Goal: Task Accomplishment & Management: Complete application form

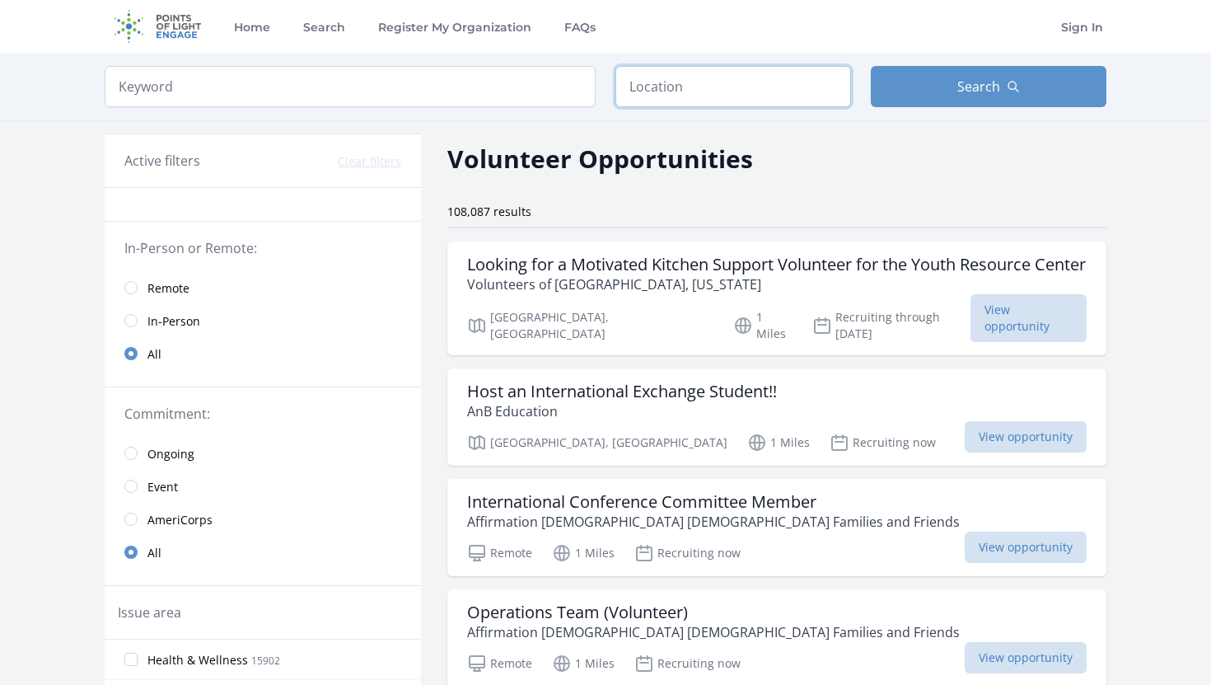
click at [669, 82] on input "text" at bounding box center [734, 86] width 236 height 41
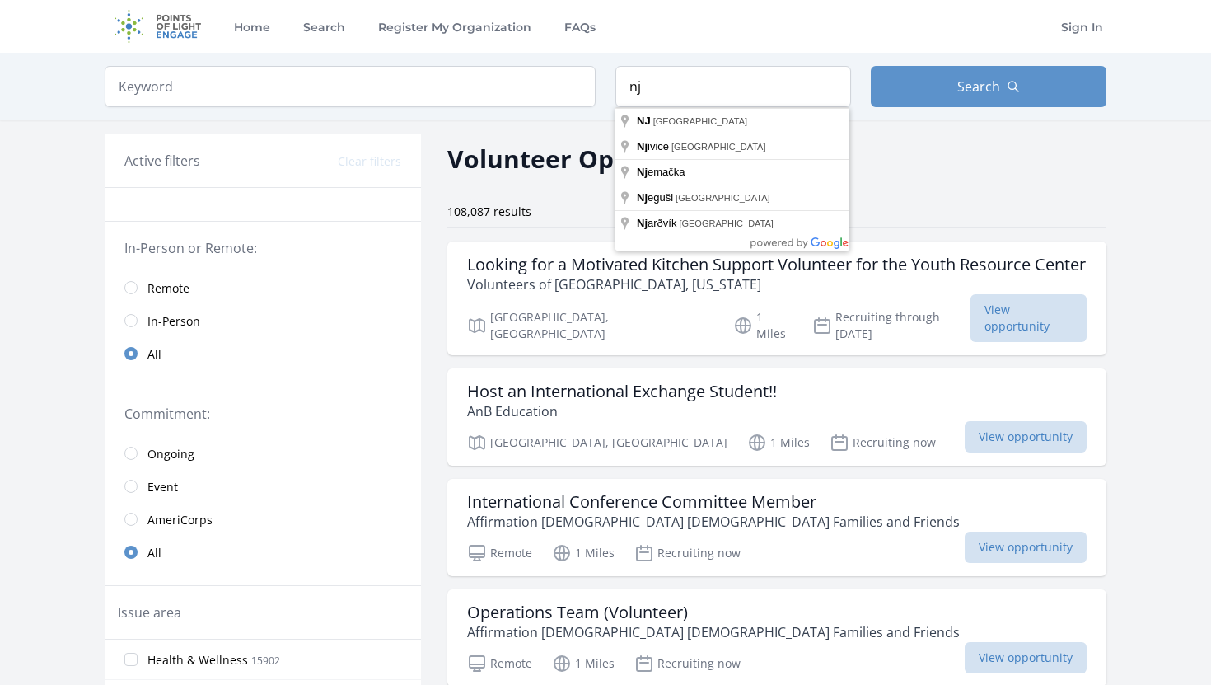
type input "[GEOGRAPHIC_DATA], [GEOGRAPHIC_DATA]"
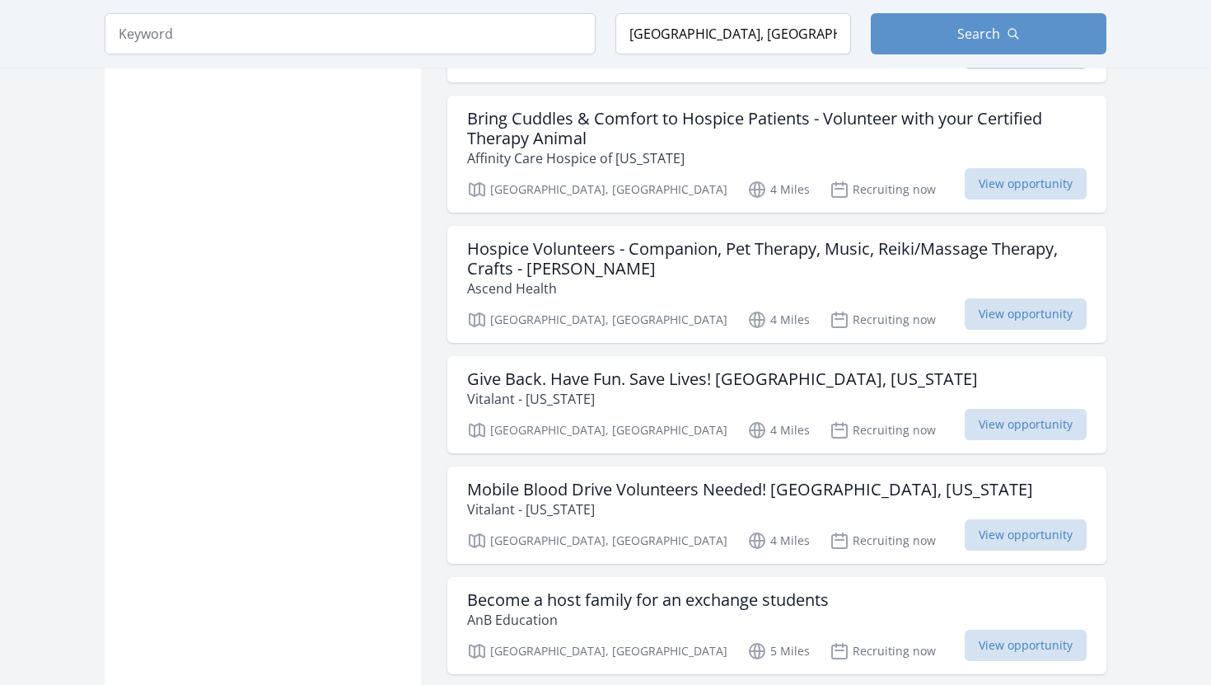
scroll to position [1195, 0]
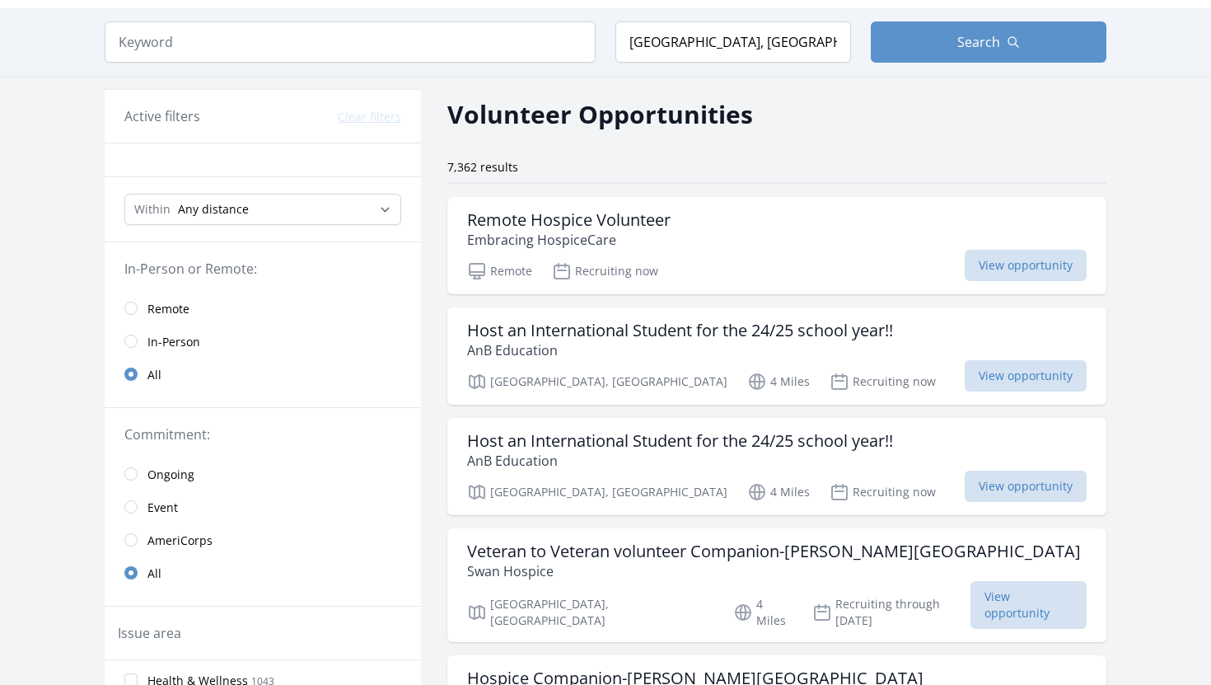
scroll to position [103, 0]
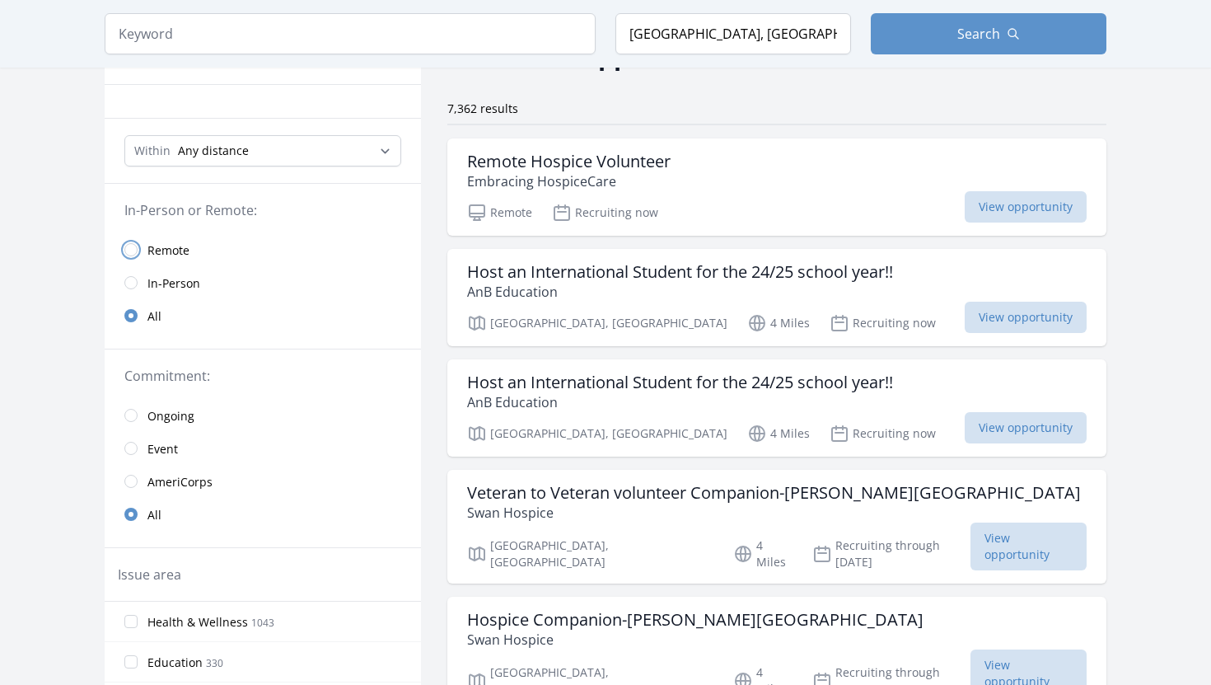
click at [131, 249] on input "radio" at bounding box center [130, 249] width 13 height 13
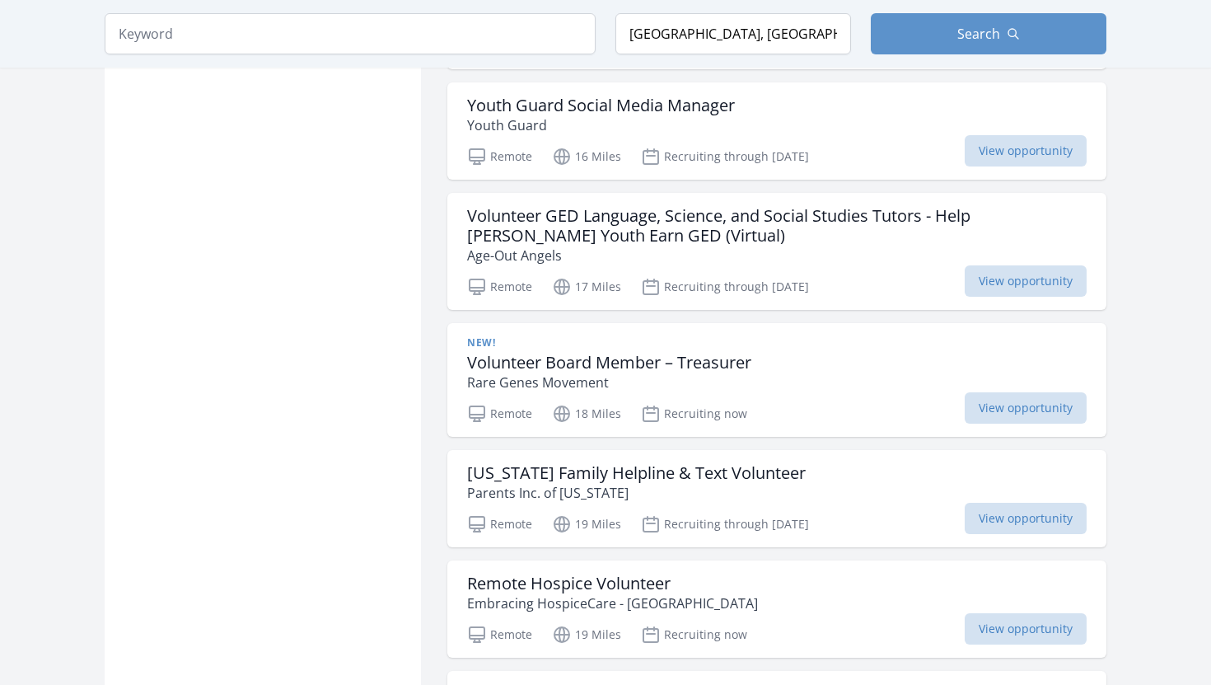
scroll to position [1173, 0]
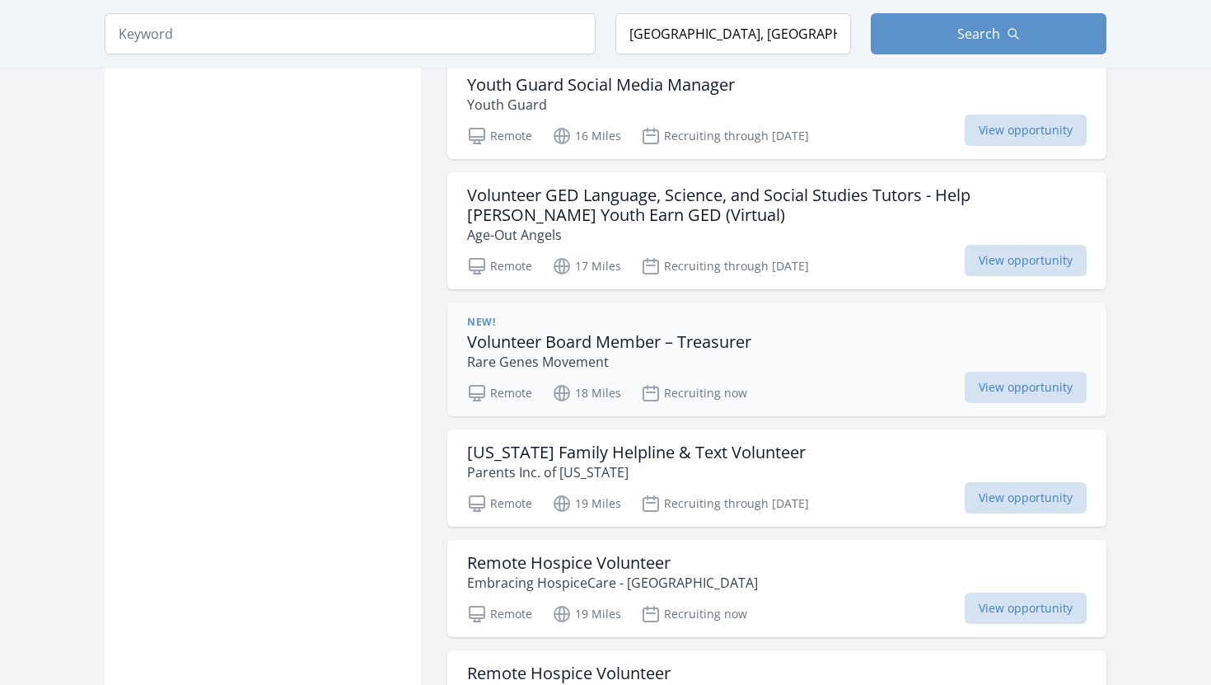
click at [789, 354] on div "New! Volunteer Board Member – Treasurer Rare Genes Movement" at bounding box center [777, 344] width 620 height 56
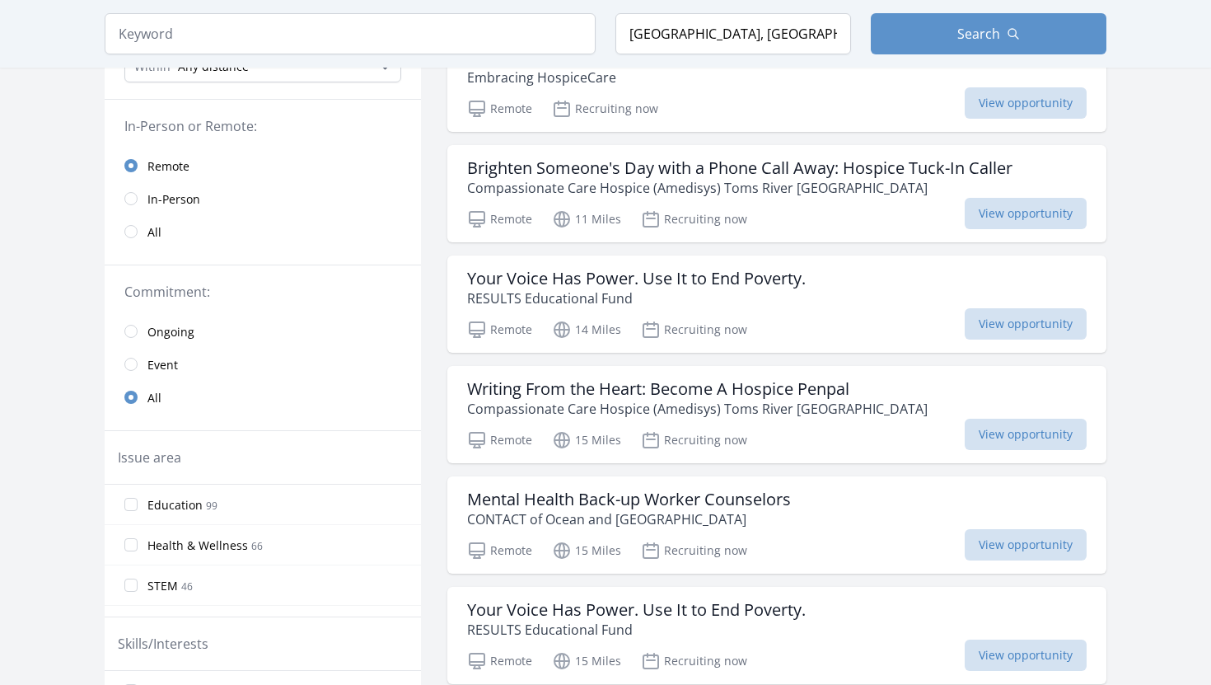
scroll to position [197, 0]
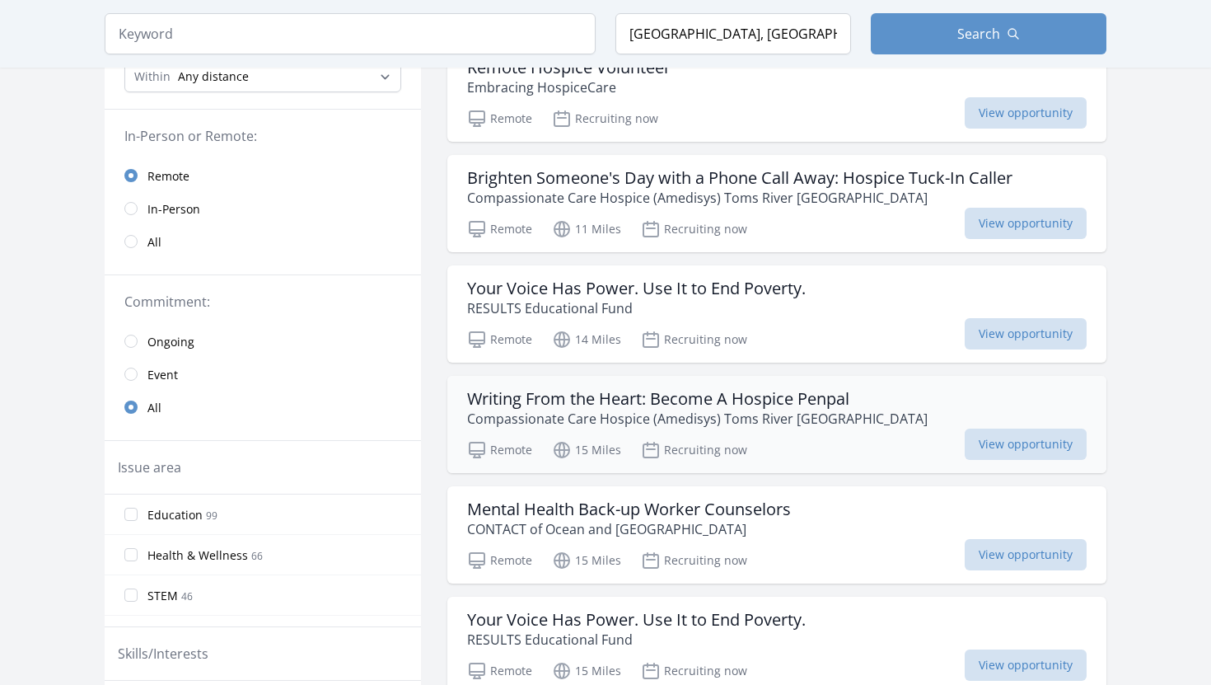
click at [637, 392] on h3 "Writing From the Heart: Become A Hospice Penpal" at bounding box center [697, 399] width 461 height 20
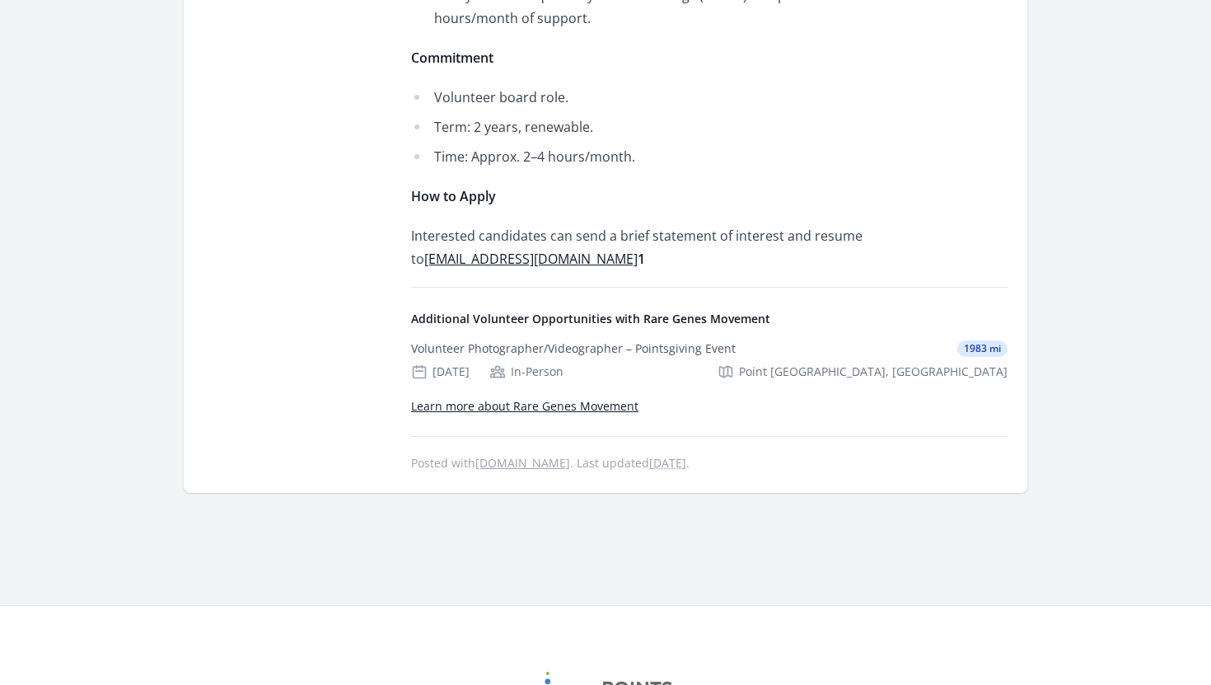
scroll to position [1093, 0]
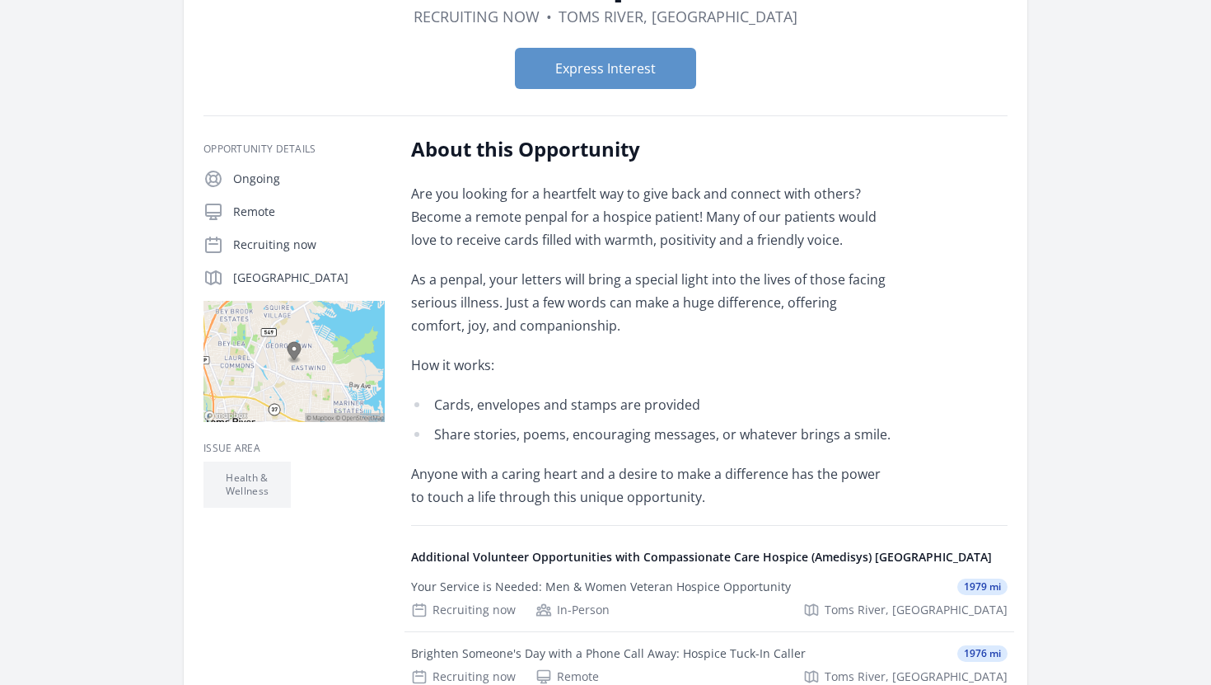
scroll to position [207, 0]
click at [635, 63] on button "Express Interest" at bounding box center [605, 67] width 181 height 41
